Goal: Task Accomplishment & Management: Use online tool/utility

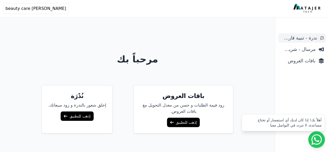
click at [308, 38] on span "ندرة - تنبية قارب علي النفاذ" at bounding box center [299, 37] width 37 height 7
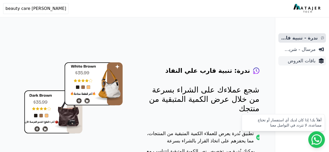
click at [310, 61] on span "باقات العروض" at bounding box center [298, 60] width 35 height 7
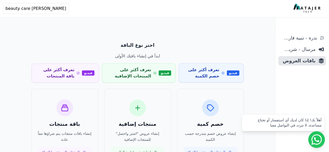
click at [224, 38] on div "اختر نوع الباقة ابدأ في إنشاء باقتك الأولى فيديو تعرف أكثر على خصم الكمية فيديو…" at bounding box center [137, 106] width 225 height 143
click at [216, 38] on div "اختر نوع الباقة ابدأ في إنشاء باقتك الأولى فيديو تعرف أكثر على خصم الكمية فيديو…" at bounding box center [137, 106] width 225 height 143
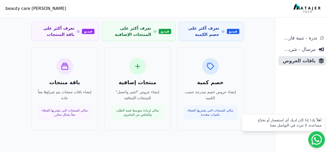
scroll to position [43, 0]
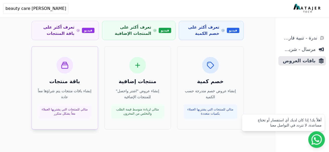
click at [72, 68] on div "باقة منتجات إنشاء باقات منتجات يتم شراؤها معاً عادة مثالي للمنتجات التي يشتريها…" at bounding box center [65, 88] width 54 height 62
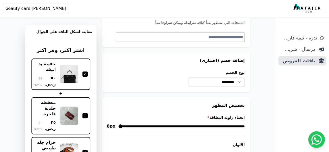
scroll to position [208, 0]
